Goal: Find specific page/section

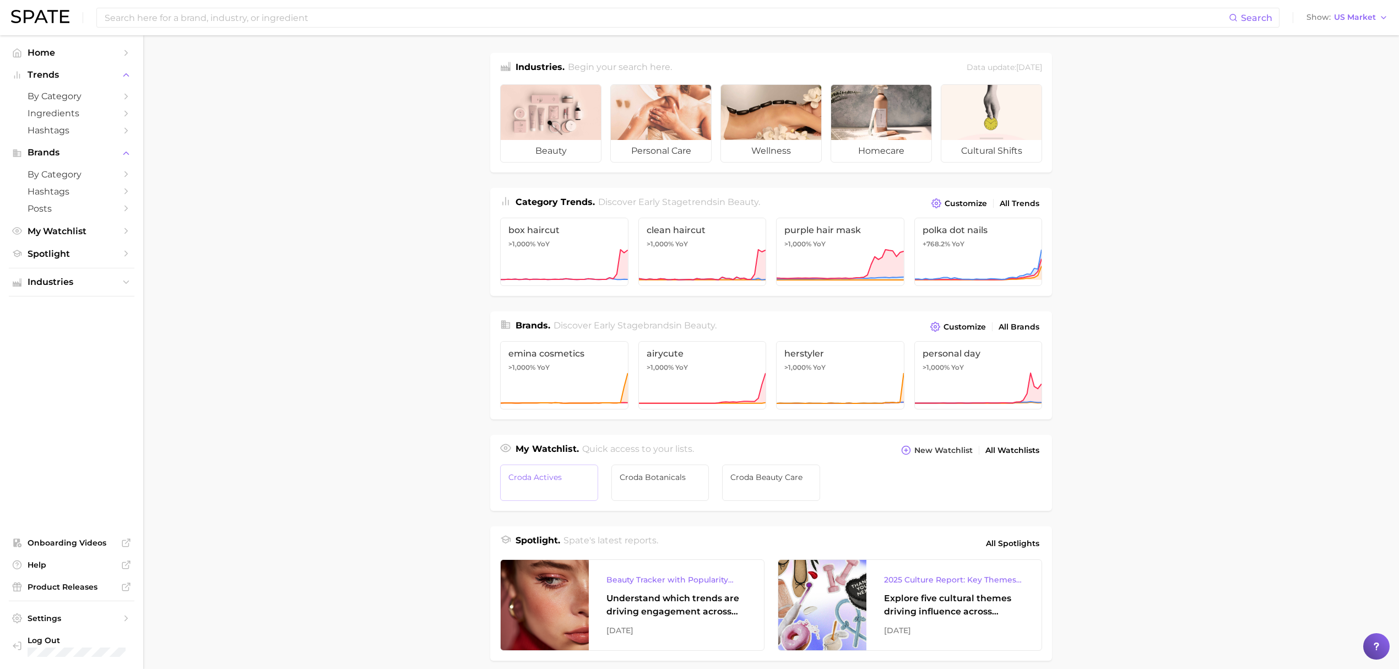
click at [551, 478] on span "Croda Actives" at bounding box center [550, 477] width 82 height 9
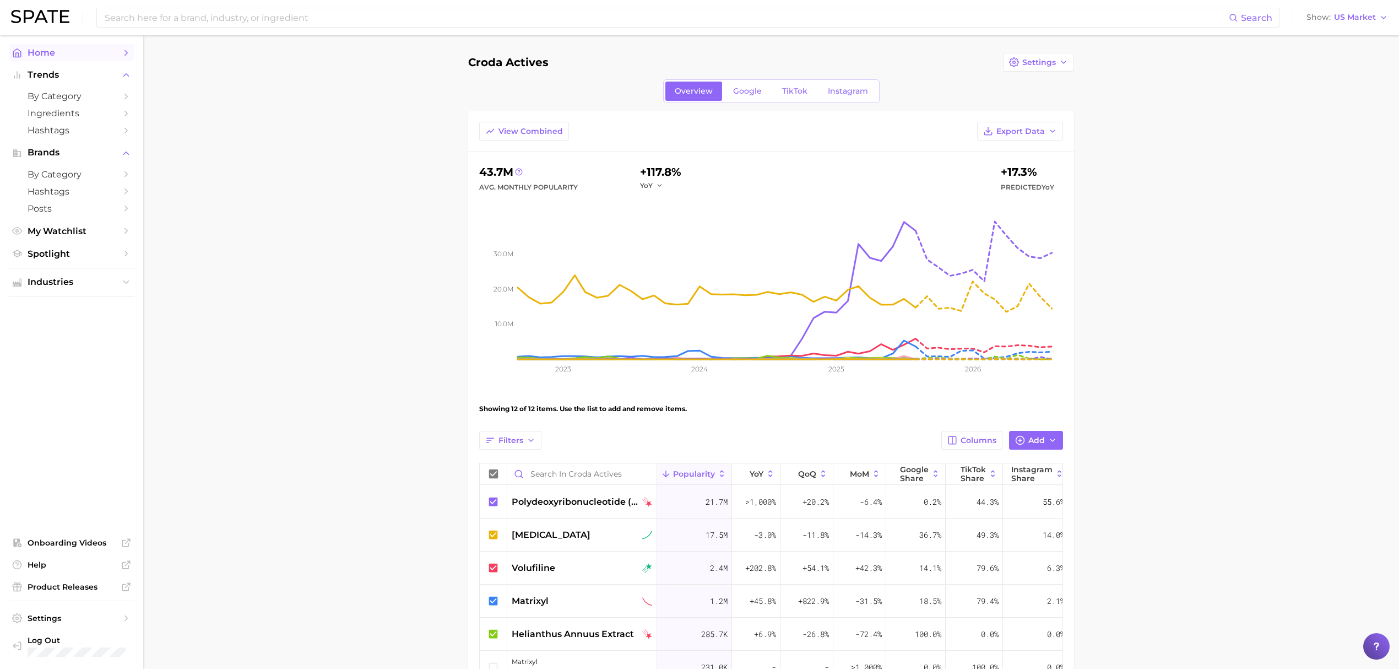
click at [90, 54] on span "Home" at bounding box center [72, 52] width 88 height 10
